Goal: Manage account settings

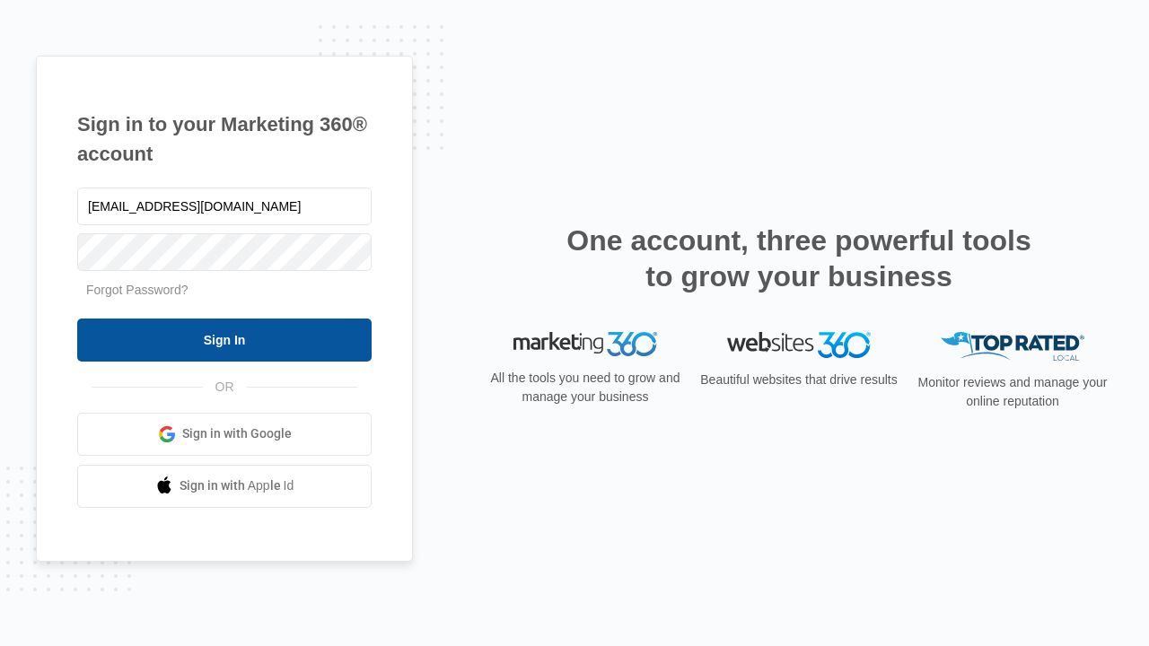
click at [224, 339] on input "Sign In" at bounding box center [224, 340] width 294 height 43
